Goal: Complete application form

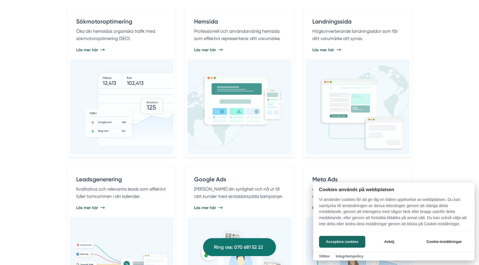
scroll to position [335, 0]
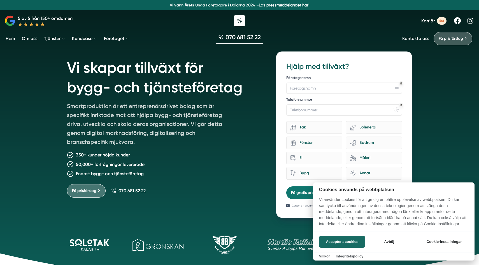
click at [330, 88] on div at bounding box center [239, 132] width 479 height 265
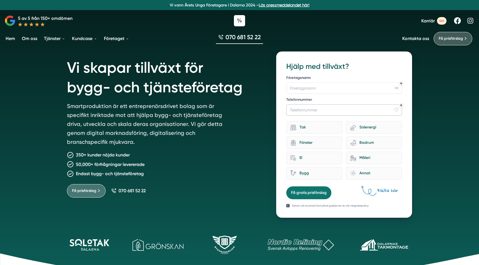
click at [316, 107] on input "Telefonnummer" at bounding box center [344, 109] width 116 height 11
click at [308, 131] on div "Tak" at bounding box center [317, 128] width 42 height 8
click at [0, 0] on input "Tak" at bounding box center [0, 0] width 0 height 0
click at [308, 123] on div "Tak" at bounding box center [314, 127] width 56 height 13
click at [0, 0] on input "Tak" at bounding box center [0, 0] width 0 height 0
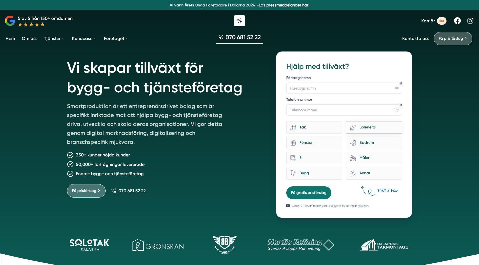
click at [354, 132] on div "eco-house-[PERSON_NAME]" at bounding box center [374, 127] width 56 height 13
click at [0, 0] on input "eco-house-[PERSON_NAME]" at bounding box center [0, 0] width 0 height 0
click at [353, 141] on icon "bathroom-tub-towel" at bounding box center [353, 143] width 6 height 6
click at [0, 0] on input "bathroom-tub-towel Badrum" at bounding box center [0, 0] width 0 height 0
click at [317, 138] on div "architecture-window-1 Fönster" at bounding box center [314, 143] width 56 height 13
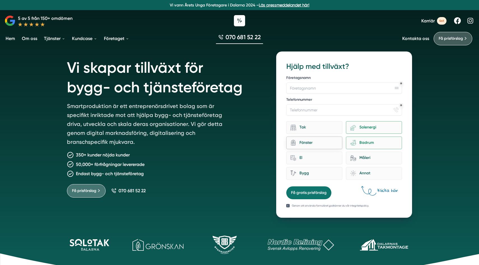
click at [0, 0] on input "architecture-window-1 Fönster" at bounding box center [0, 0] width 0 height 0
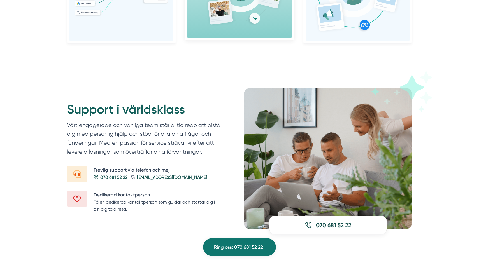
scroll to position [632, 0]
